Goal: Information Seeking & Learning: Learn about a topic

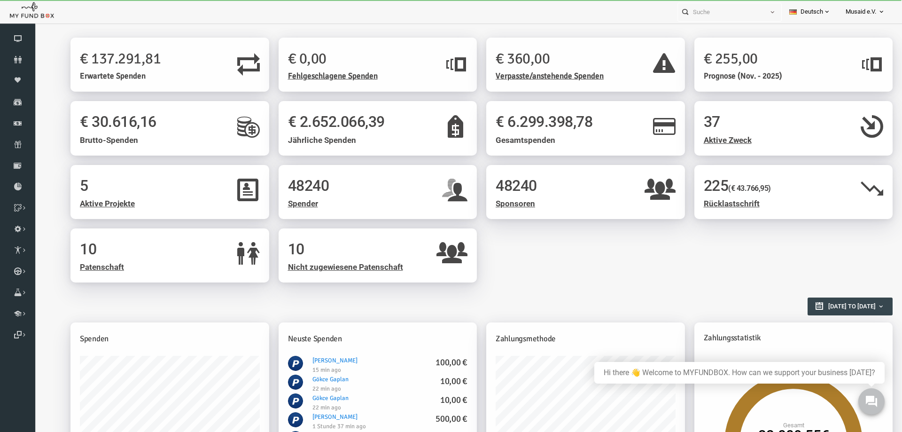
click at [718, 200] on span "Rücklastschrift" at bounding box center [715, 203] width 56 height 9
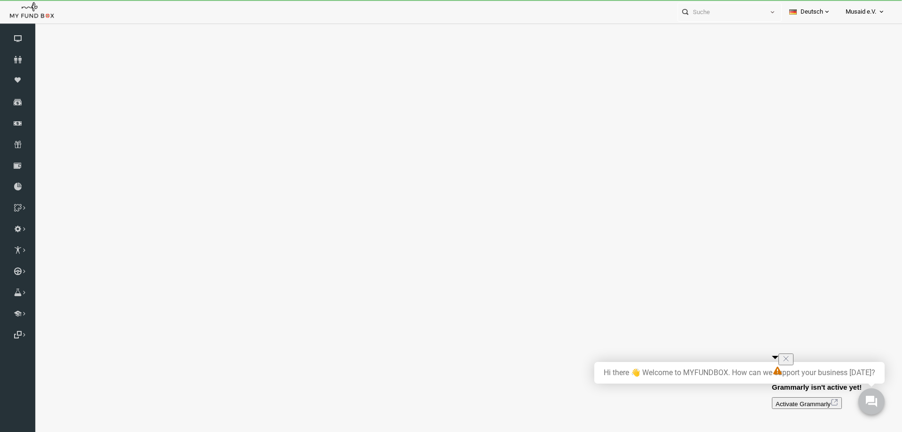
select select "100"
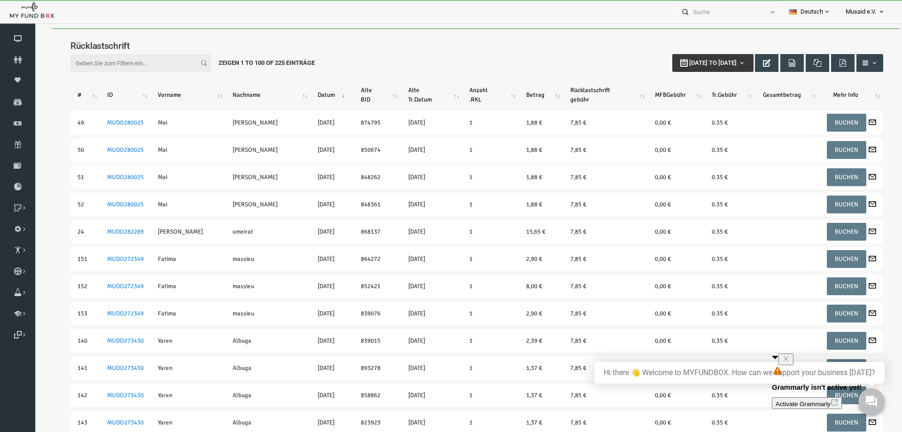
click at [790, 362] on icon "Close" at bounding box center [786, 359] width 8 height 8
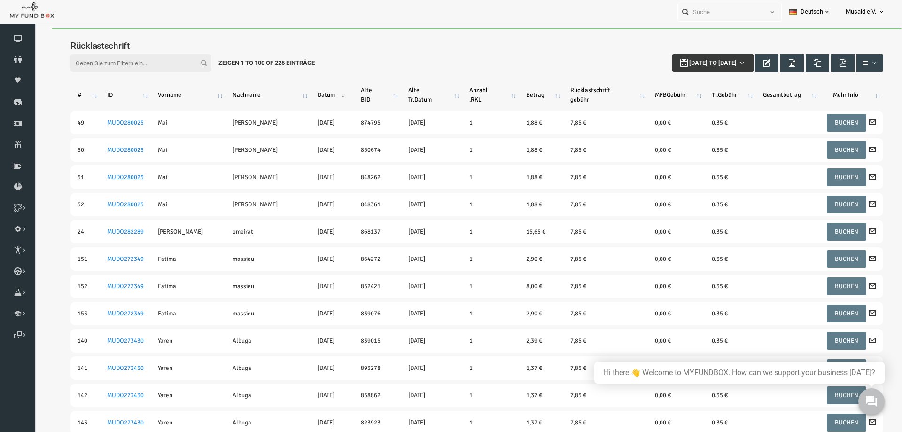
click at [430, 46] on div "Filter: [DATE] to [DATE] Zeigen 1 to 100 of 225 Einträge" at bounding box center [460, 63] width 832 height 37
click at [864, 10] on span "Musaid e.V." at bounding box center [861, 12] width 31 height 16
click at [847, 109] on link "Abmelden" at bounding box center [853, 112] width 80 height 17
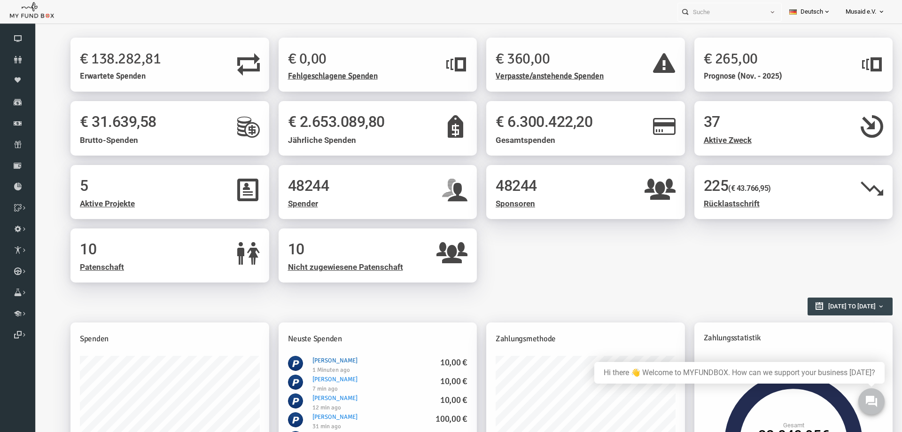
click at [320, 359] on link "Gülsah Khan 10,00 €" at bounding box center [317, 361] width 45 height 8
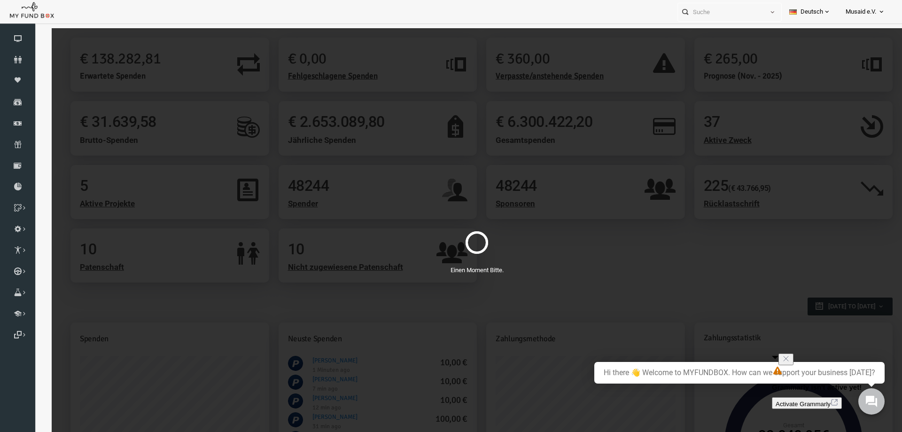
click at [790, 360] on icon "Close" at bounding box center [786, 359] width 8 height 8
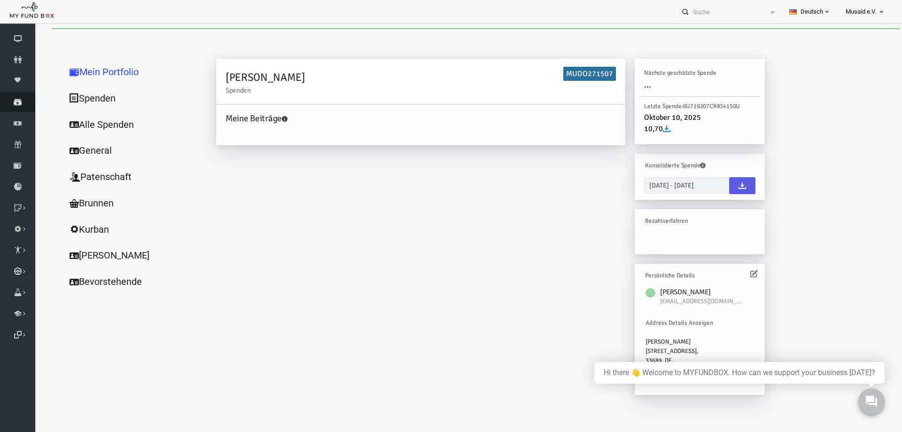
click at [21, 101] on icon at bounding box center [17, 102] width 35 height 8
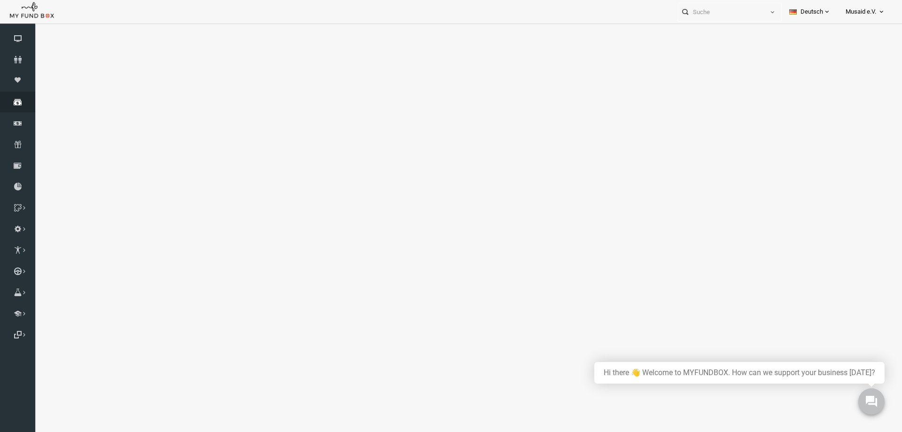
select select "100"
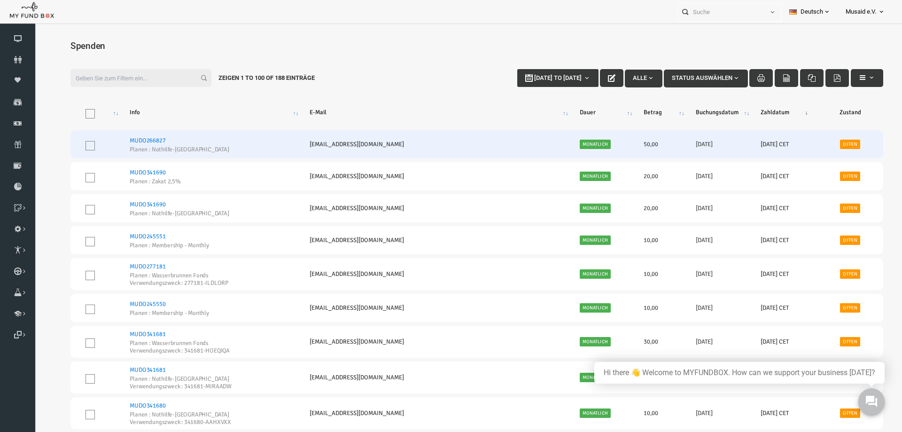
click at [148, 141] on link "MUDO266827" at bounding box center [130, 141] width 36 height 8
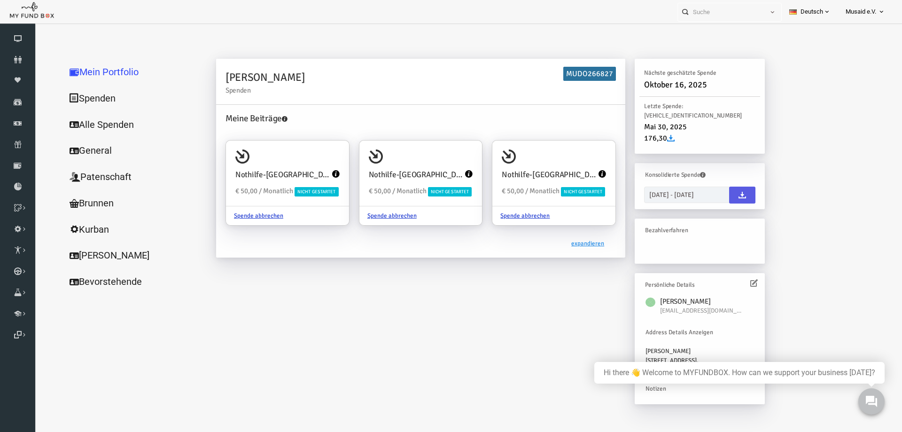
click at [315, 173] on icon at bounding box center [319, 174] width 8 height 8
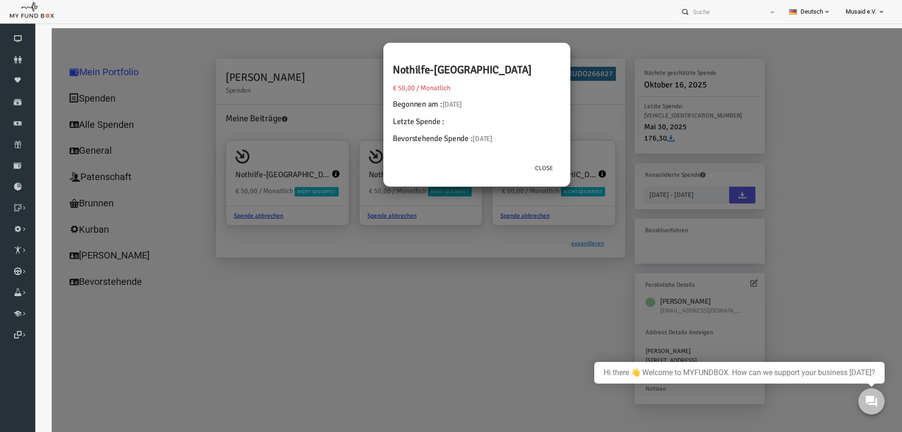
drag, startPoint x: 374, startPoint y: 139, endPoint x: 495, endPoint y: 138, distance: 120.8
click at [495, 138] on div "Nothilfe-Sudan € 50,00 / Monatlich Begonnen am : 18.07.2025 Letzte Spende : Bev…" at bounding box center [459, 101] width 187 height 116
click at [437, 165] on div "Close" at bounding box center [459, 173] width 187 height 28
drag, startPoint x: 810, startPoint y: 9, endPoint x: 809, endPoint y: 15, distance: 5.7
click at [810, 9] on link "Deutsch" at bounding box center [810, 11] width 56 height 23
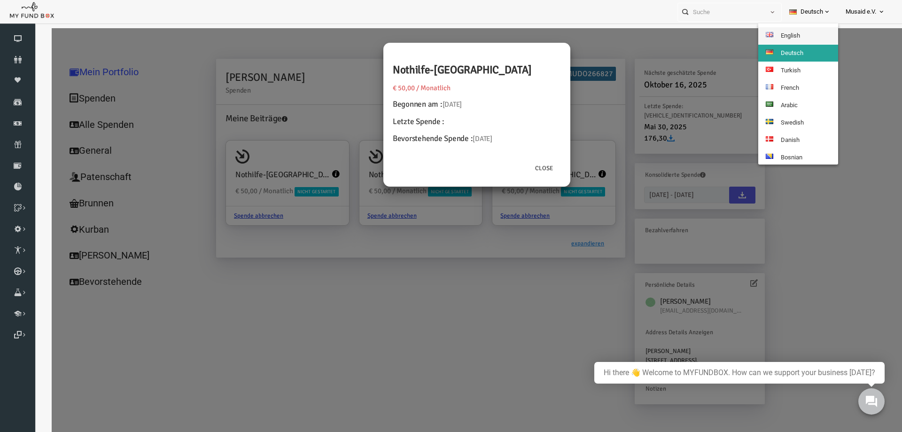
click at [804, 33] on link "English" at bounding box center [799, 35] width 80 height 17
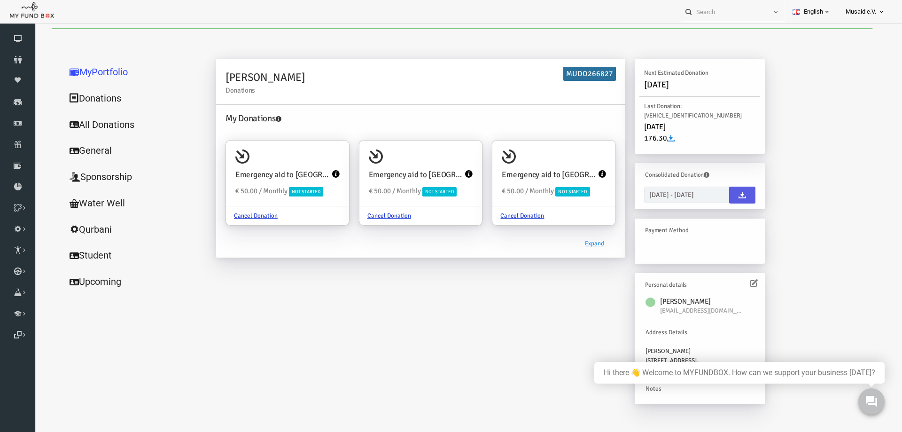
click at [315, 173] on icon at bounding box center [319, 174] width 8 height 8
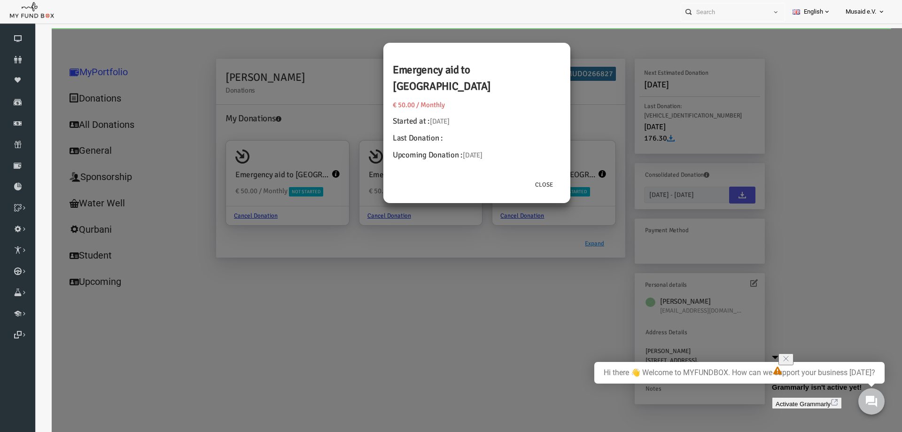
drag, startPoint x: 378, startPoint y: 138, endPoint x: 489, endPoint y: 137, distance: 110.4
click at [489, 149] on h4 "Upcoming Donation : 18.10.2025" at bounding box center [459, 155] width 168 height 12
click at [492, 149] on h4 "Upcoming Donation : 18.10.2025" at bounding box center [459, 155] width 168 height 12
drag, startPoint x: 447, startPoint y: 139, endPoint x: 477, endPoint y: 139, distance: 30.1
click at [465, 151] on span "18.10.2025" at bounding box center [455, 155] width 19 height 8
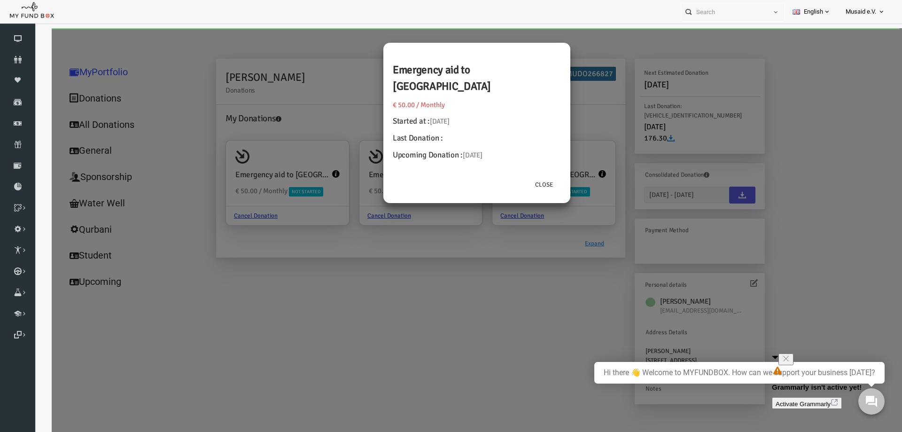
click at [452, 148] on div "Emergency aid to Sudan € 50.00 / Monthly Started at : 18.07.2025 Last Donation …" at bounding box center [459, 109] width 187 height 133
drag, startPoint x: 446, startPoint y: 139, endPoint x: 481, endPoint y: 140, distance: 35.3
click at [481, 149] on h4 "Upcoming Donation : 18.10.2025" at bounding box center [459, 155] width 168 height 12
click at [488, 149] on h4 "Upcoming Donation : 18.10.2025" at bounding box center [459, 155] width 168 height 12
drag, startPoint x: 447, startPoint y: 141, endPoint x: 477, endPoint y: 139, distance: 30.6
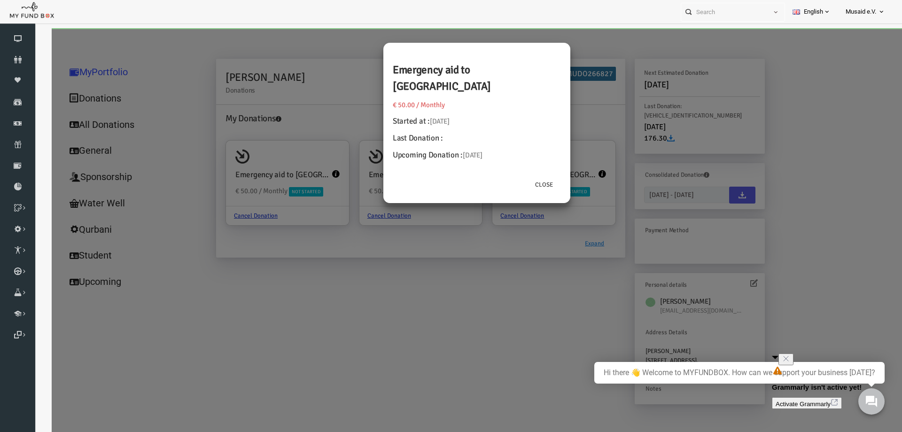
click at [465, 151] on span "18.10.2025" at bounding box center [455, 155] width 19 height 8
click at [494, 149] on h4 "Upcoming Donation : 18.10.2025" at bounding box center [459, 155] width 168 height 12
click at [520, 176] on button "Close" at bounding box center [527, 185] width 34 height 18
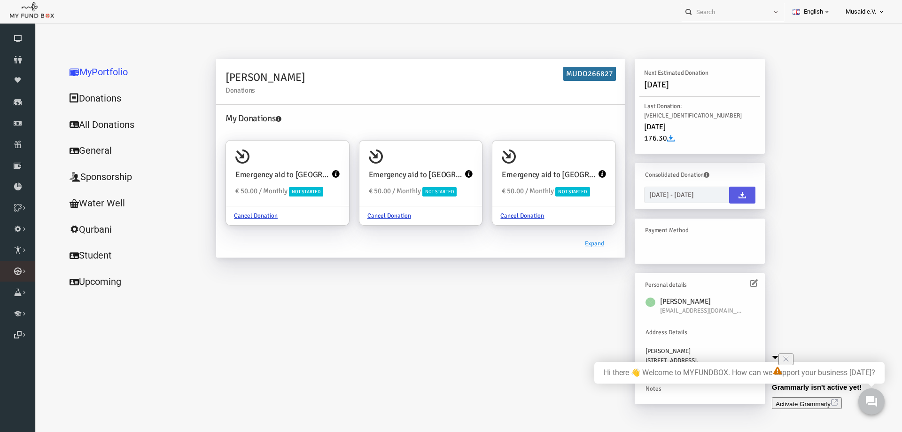
click at [0, 0] on icon at bounding box center [0, 0] width 0 height 0
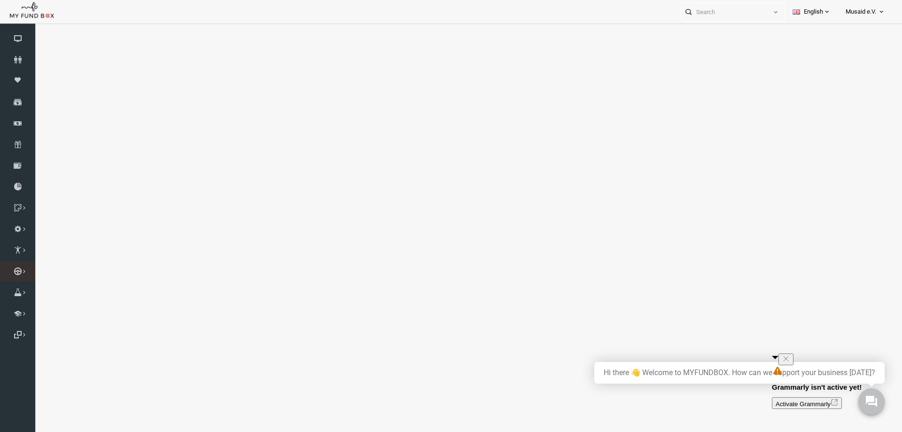
select select "100"
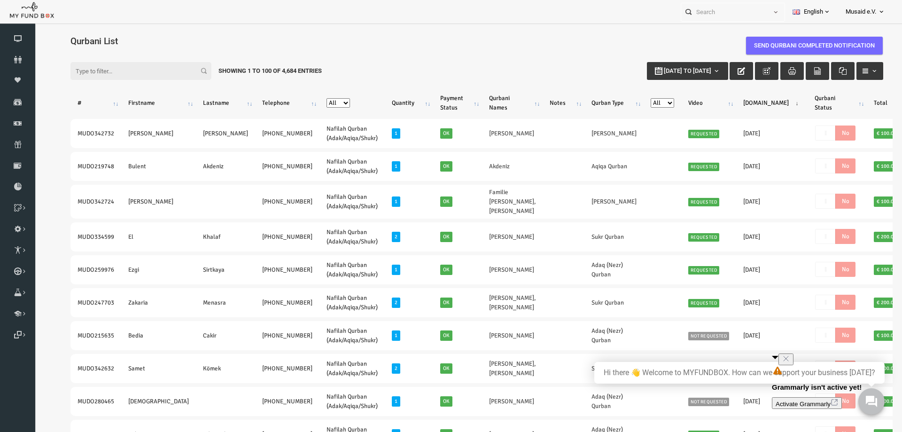
select select "Nafilah Qurban (Adak/Aqiqa/Shukr)"
click option "Nafilah Qurban (Adak/Aqiqa/Shukr)" at bounding box center [34, 28] width 0 height 0
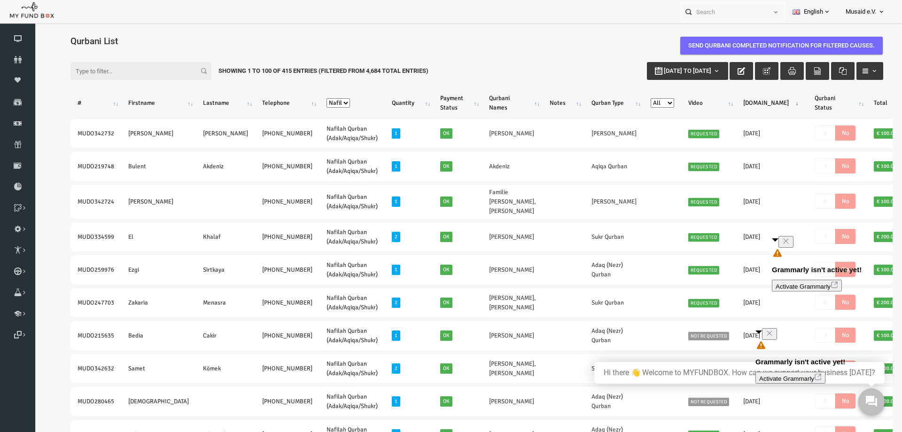
click at [794, 244] on button at bounding box center [786, 242] width 15 height 12
click option "Nafilah Qurban (Adak/Aqiqa/Shukr)" at bounding box center [34, 28] width 0 height 0
click at [309, 98] on select "All Nafilah Qurban (Adak/Aqiqa/Shukr) Group B (Bangladesh, Myanmar Burma) Group…" at bounding box center [320, 102] width 23 height 9
click at [482, 61] on div "Filter: 01-01-2025 to 10-10-2025 Showing 1 to 100 of 415 Entries (Filtered From…" at bounding box center [460, 71] width 832 height 37
click at [309, 98] on select "All Nafilah Qurban (Adak/Aqiqa/Shukr) Group B (Bangladesh, Myanmar Burma) Group…" at bounding box center [320, 102] width 23 height 9
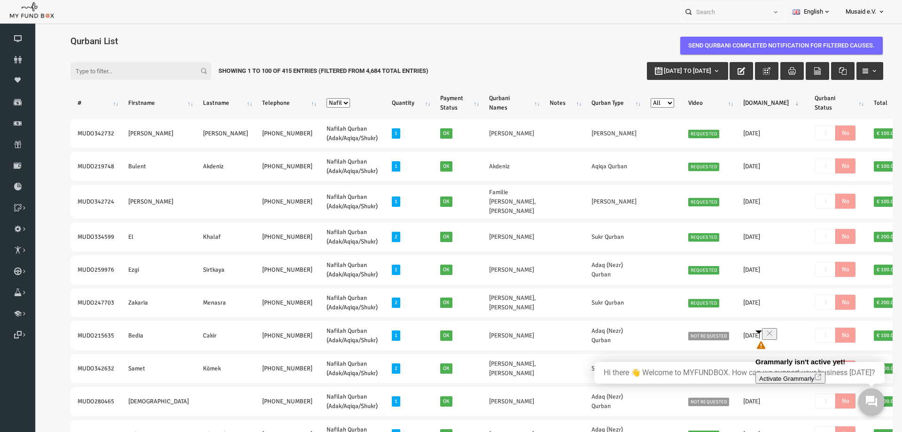
click option "Nafilah Qurban (Adak/Aqiqa/Shukr)" at bounding box center [34, 28] width 0 height 0
click at [309, 98] on select "All Nafilah Qurban (Adak/Aqiqa/Shukr) Group B (Bangladesh, Myanmar Burma) Group…" at bounding box center [320, 102] width 23 height 9
click at [721, 75] on button "button" at bounding box center [723, 71] width 23 height 18
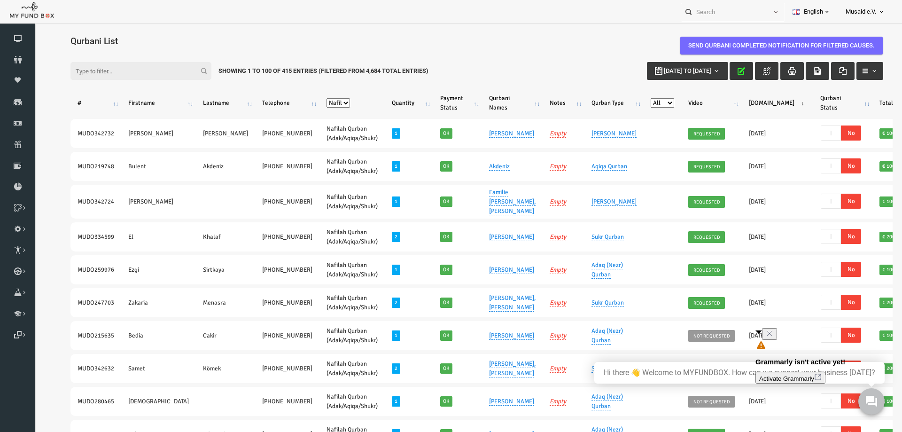
click at [727, 76] on button "button" at bounding box center [723, 71] width 23 height 18
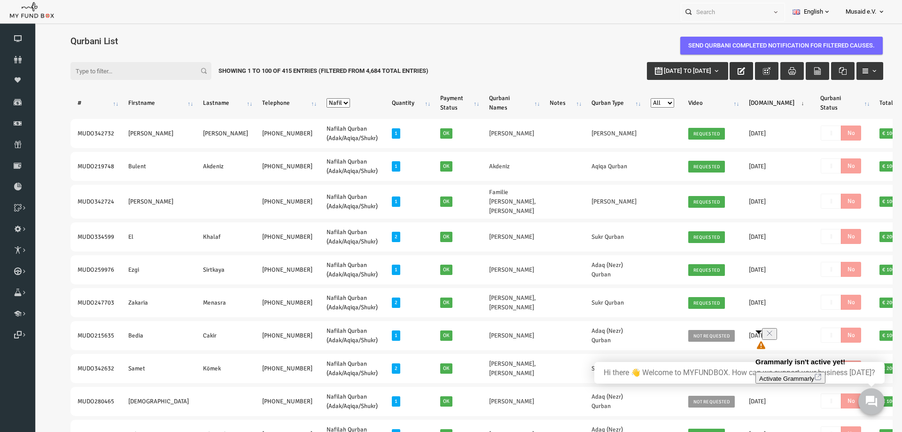
click at [723, 71] on icon "button" at bounding box center [724, 71] width 8 height 8
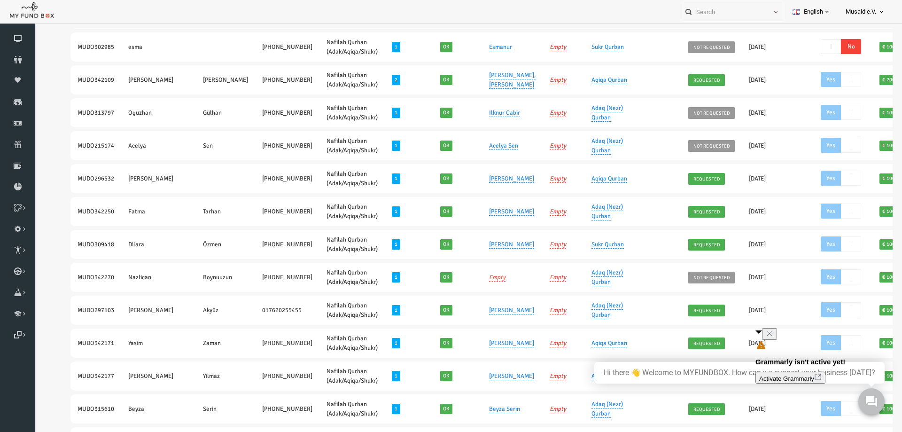
scroll to position [1055, 0]
